Goal: Browse casually

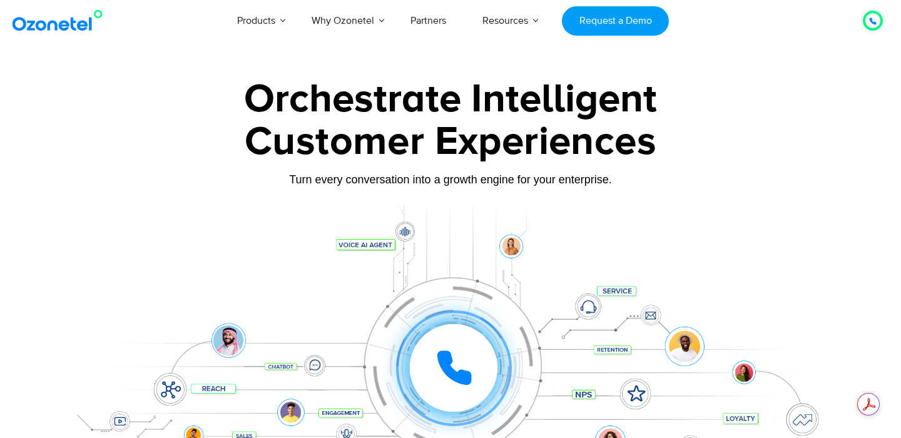
click at [442, 121] on div "Customer Experiences" at bounding box center [450, 142] width 782 height 60
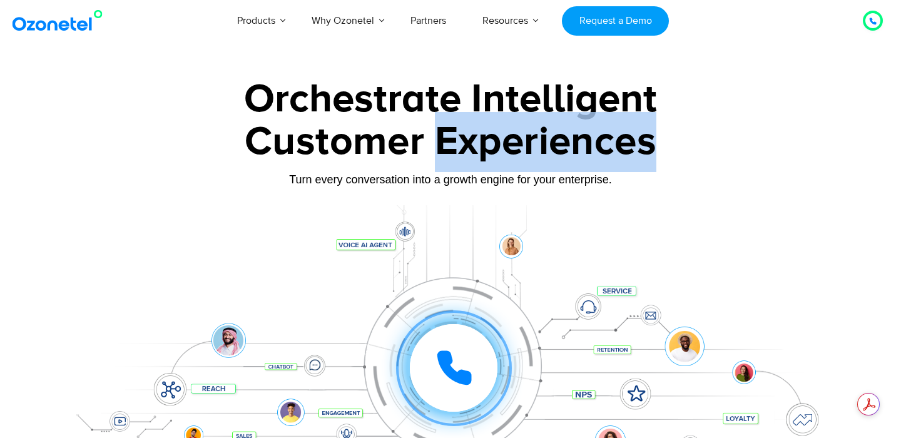
click at [442, 121] on div "Customer Experiences" at bounding box center [450, 142] width 782 height 60
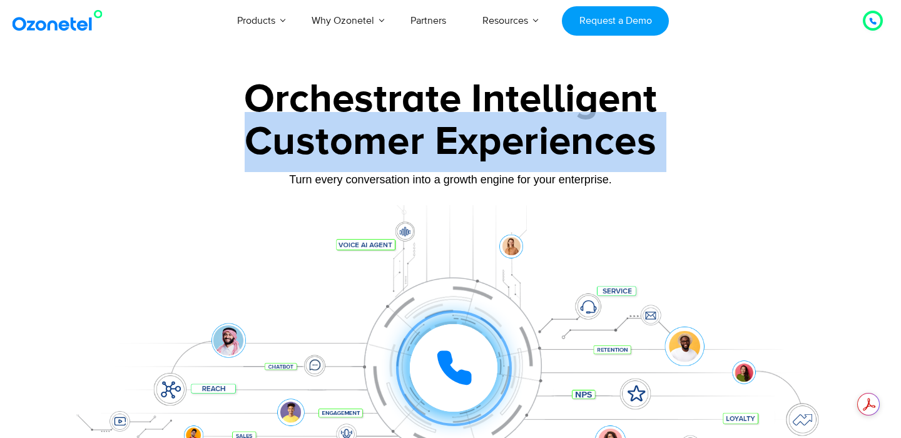
click at [442, 121] on div "Customer Experiences" at bounding box center [450, 142] width 782 height 60
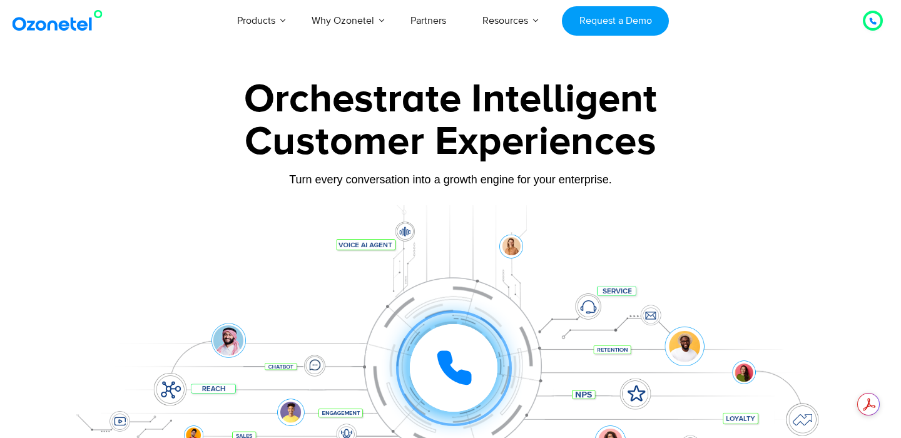
click at [430, 104] on div "Orchestrate Intelligent" at bounding box center [450, 99] width 782 height 40
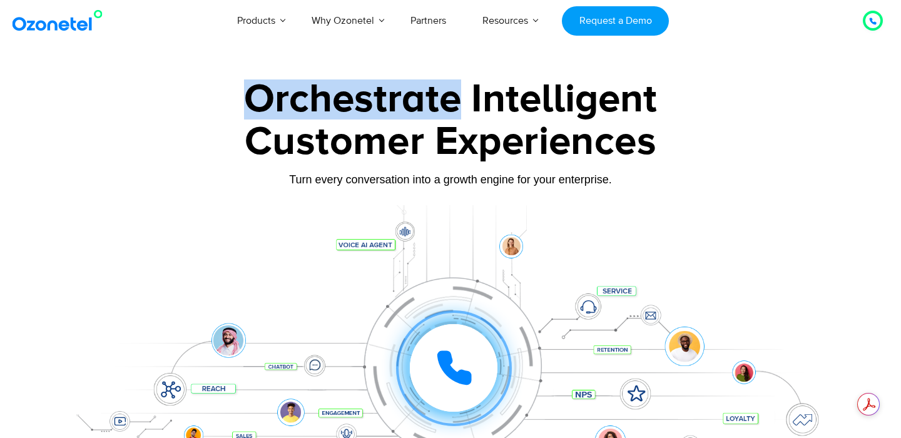
click at [430, 104] on div "Orchestrate Intelligent" at bounding box center [450, 99] width 782 height 40
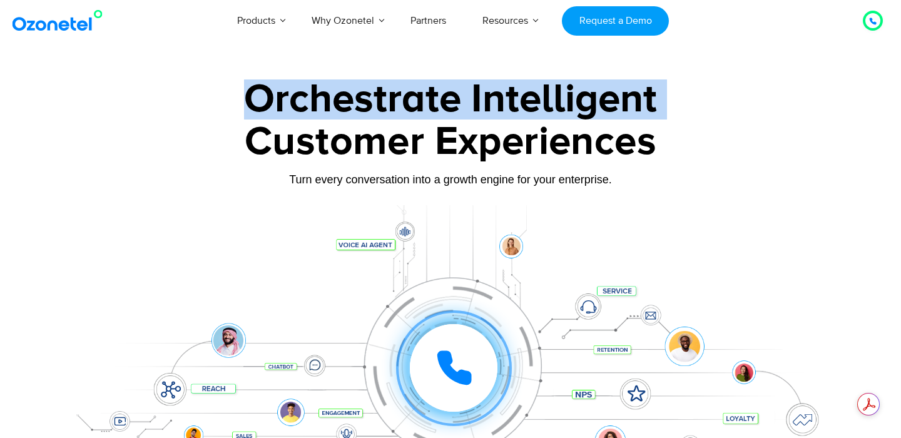
click at [430, 104] on div "Orchestrate Intelligent" at bounding box center [450, 99] width 782 height 40
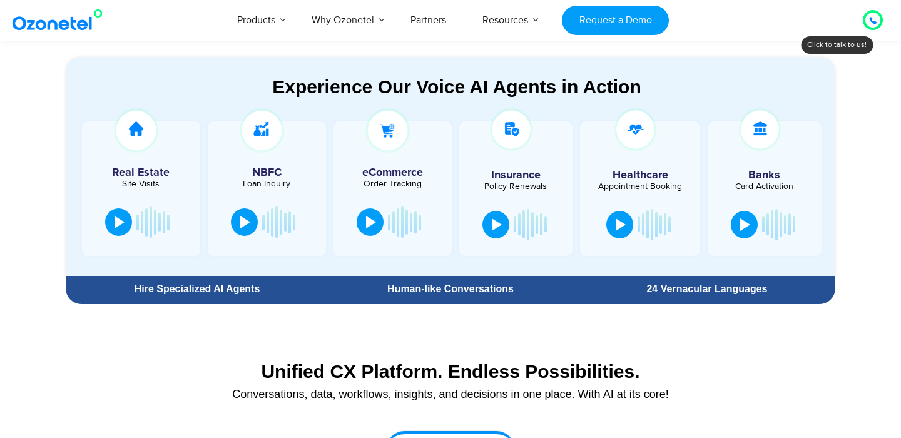
scroll to position [662, 0]
